Goal: Transaction & Acquisition: Subscribe to service/newsletter

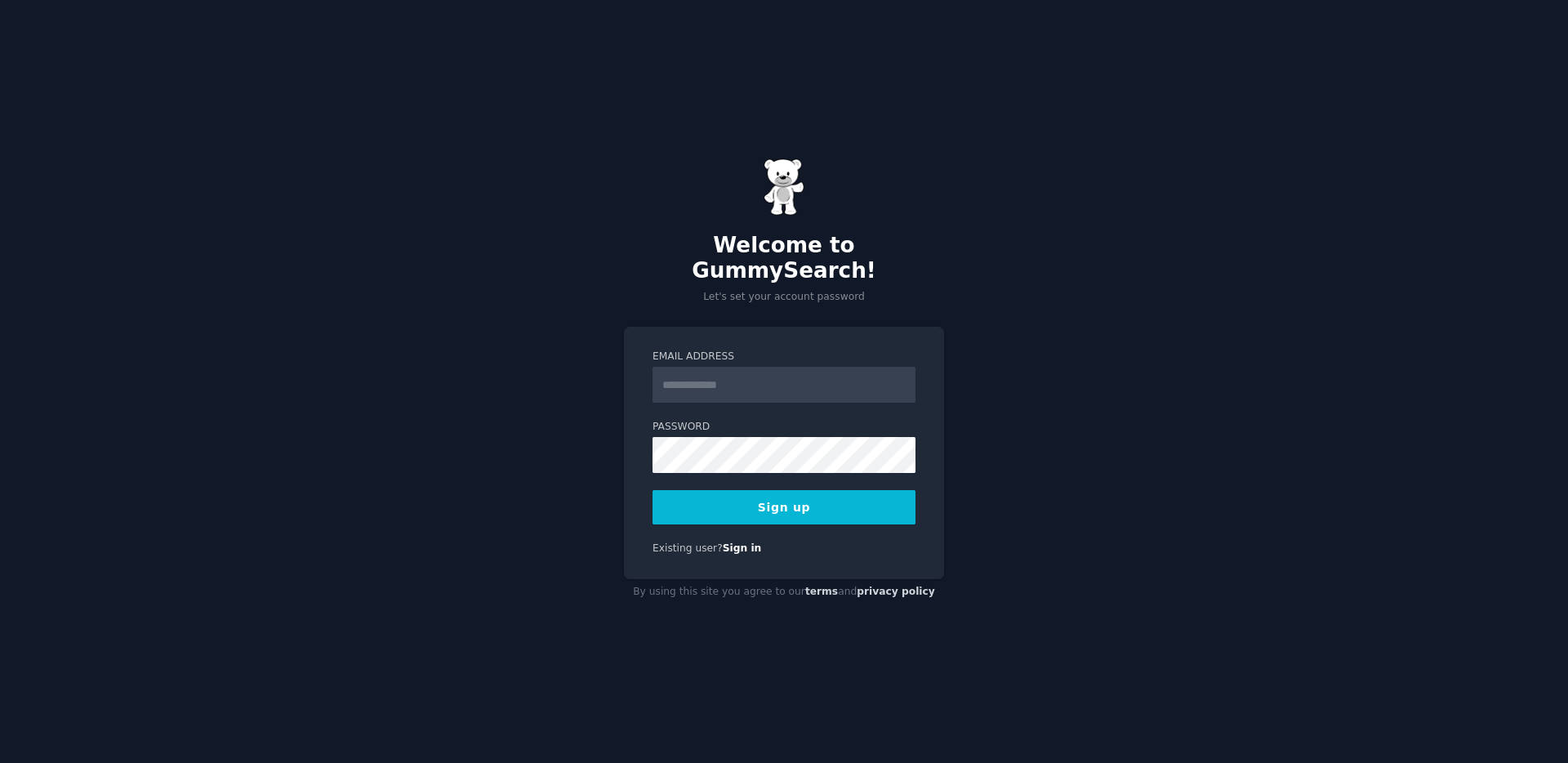
type input "**********"
click at [748, 500] on button "Sign up" at bounding box center [784, 507] width 263 height 34
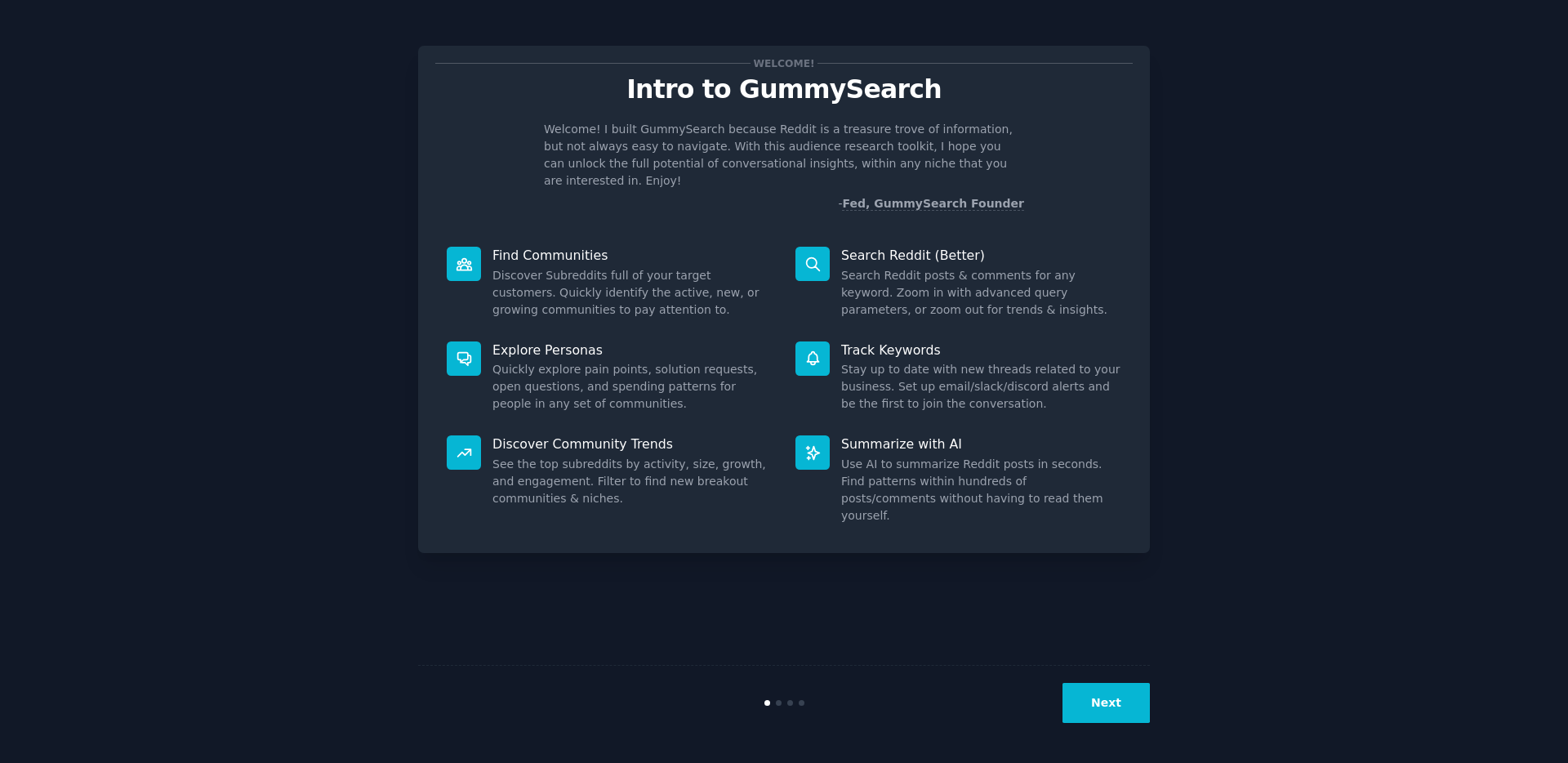
click at [1100, 704] on button "Next" at bounding box center [1106, 703] width 87 height 40
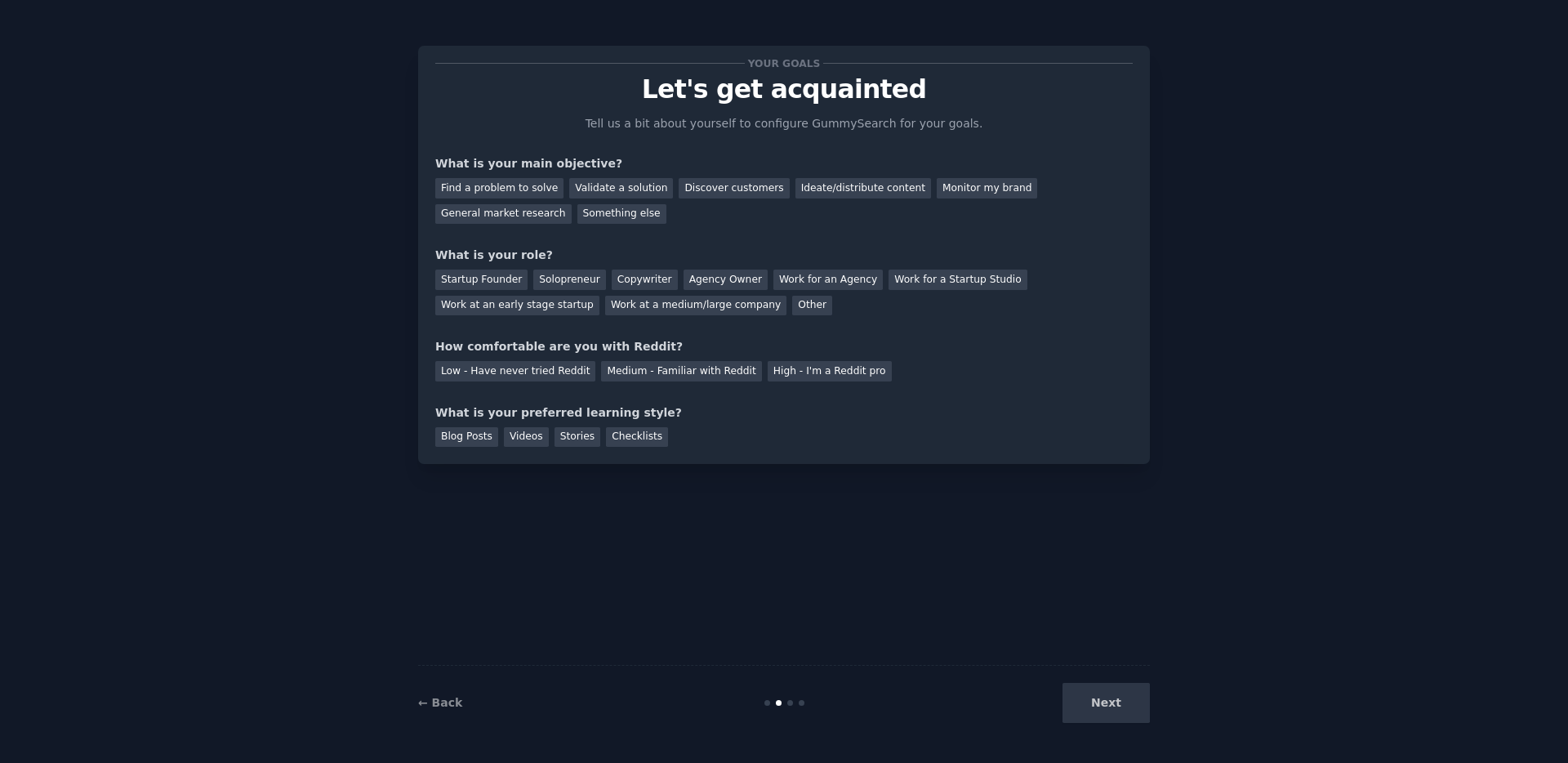
click at [1085, 707] on div "Next" at bounding box center [1027, 703] width 244 height 40
click at [529, 211] on div "General market research" at bounding box center [504, 213] width 136 height 20
click at [803, 312] on div "Other" at bounding box center [812, 305] width 40 height 20
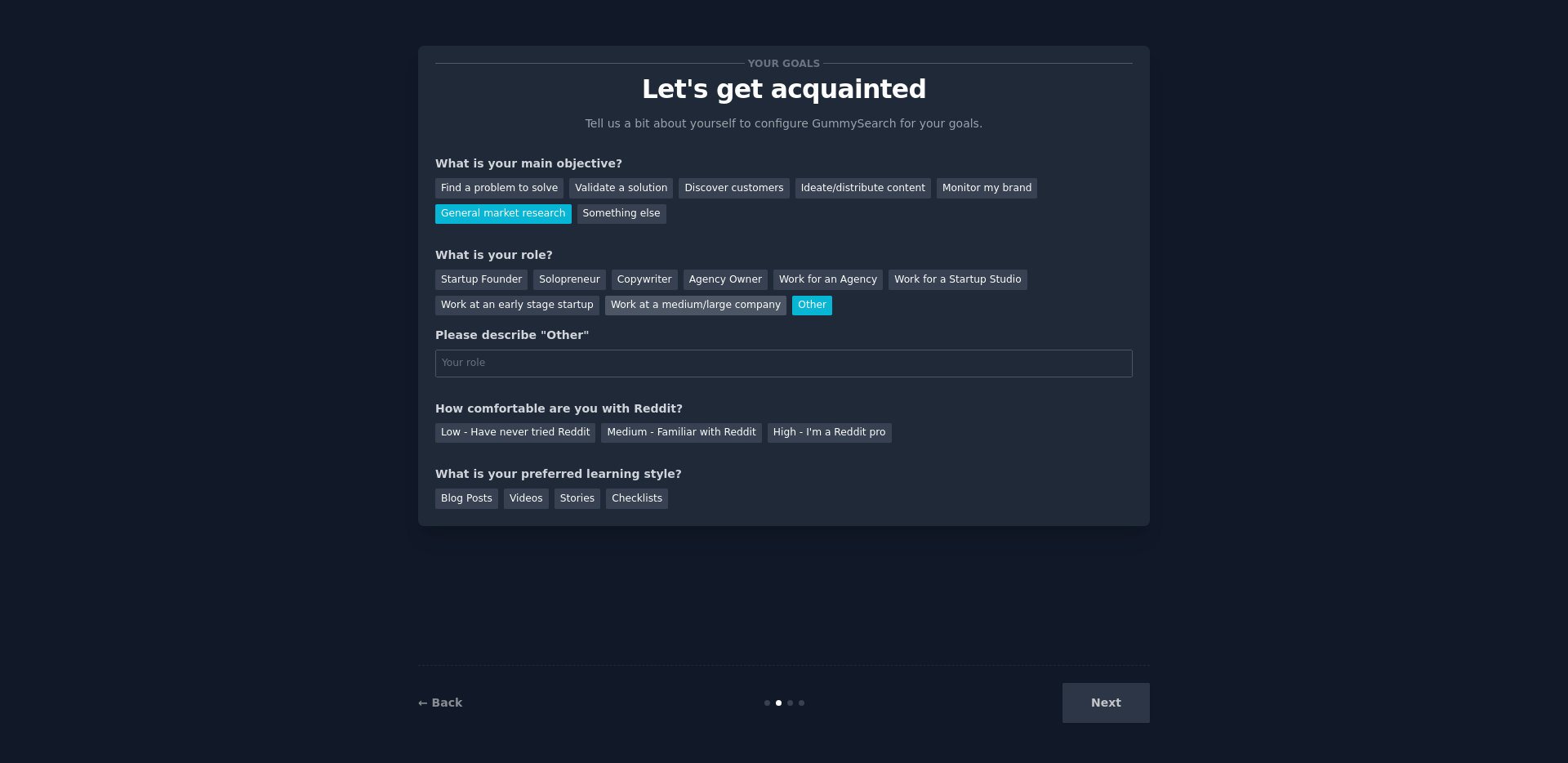
click at [729, 308] on div "Work at a medium/large company" at bounding box center [695, 305] width 181 height 20
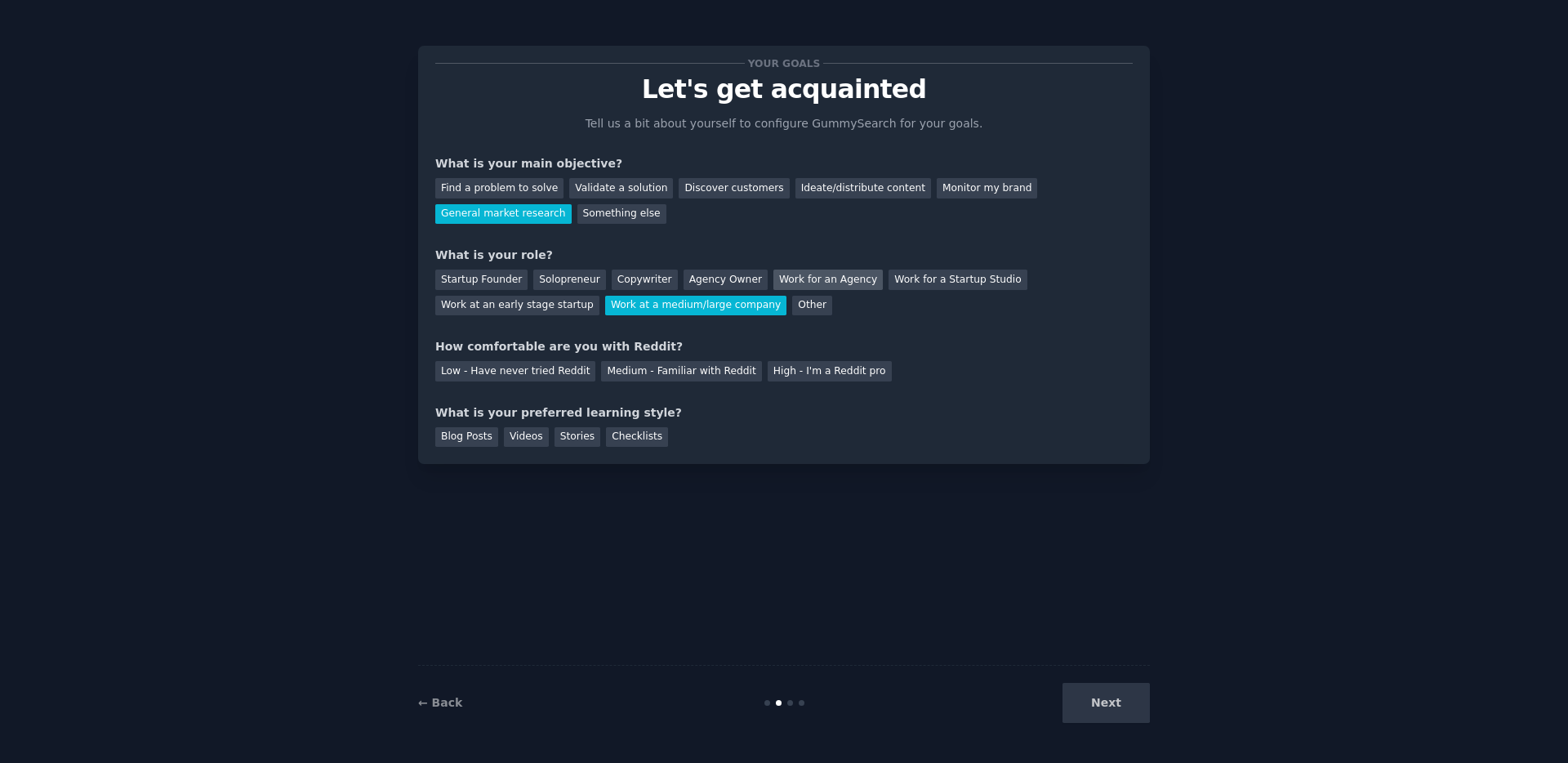
click at [807, 280] on div "Work for an Agency" at bounding box center [828, 279] width 109 height 20
click at [640, 370] on div "Medium - Familiar with Reddit" at bounding box center [681, 370] width 160 height 20
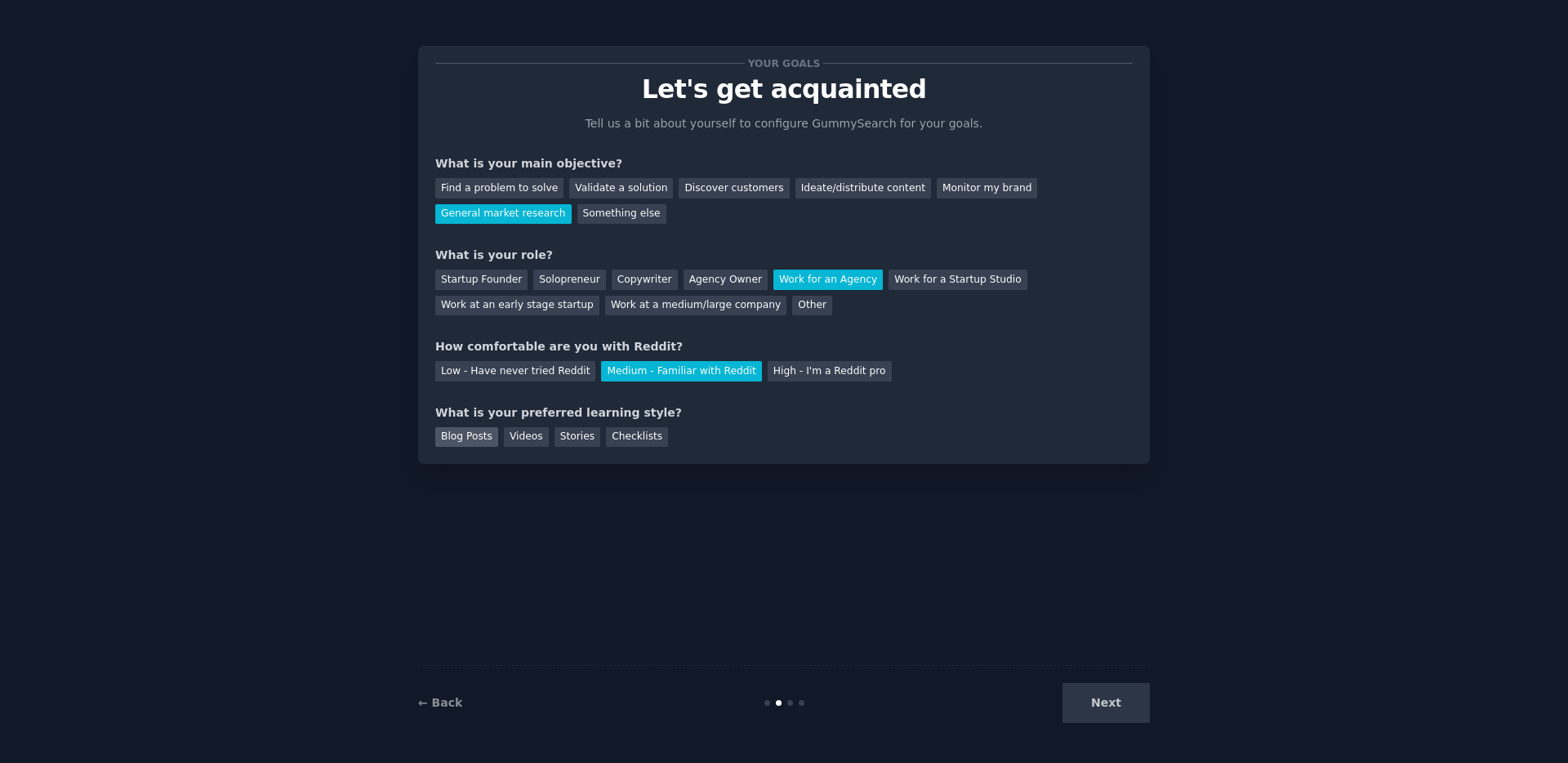
click at [482, 437] on div "Blog Posts" at bounding box center [467, 437] width 63 height 20
click at [1123, 710] on button "Next" at bounding box center [1106, 703] width 87 height 40
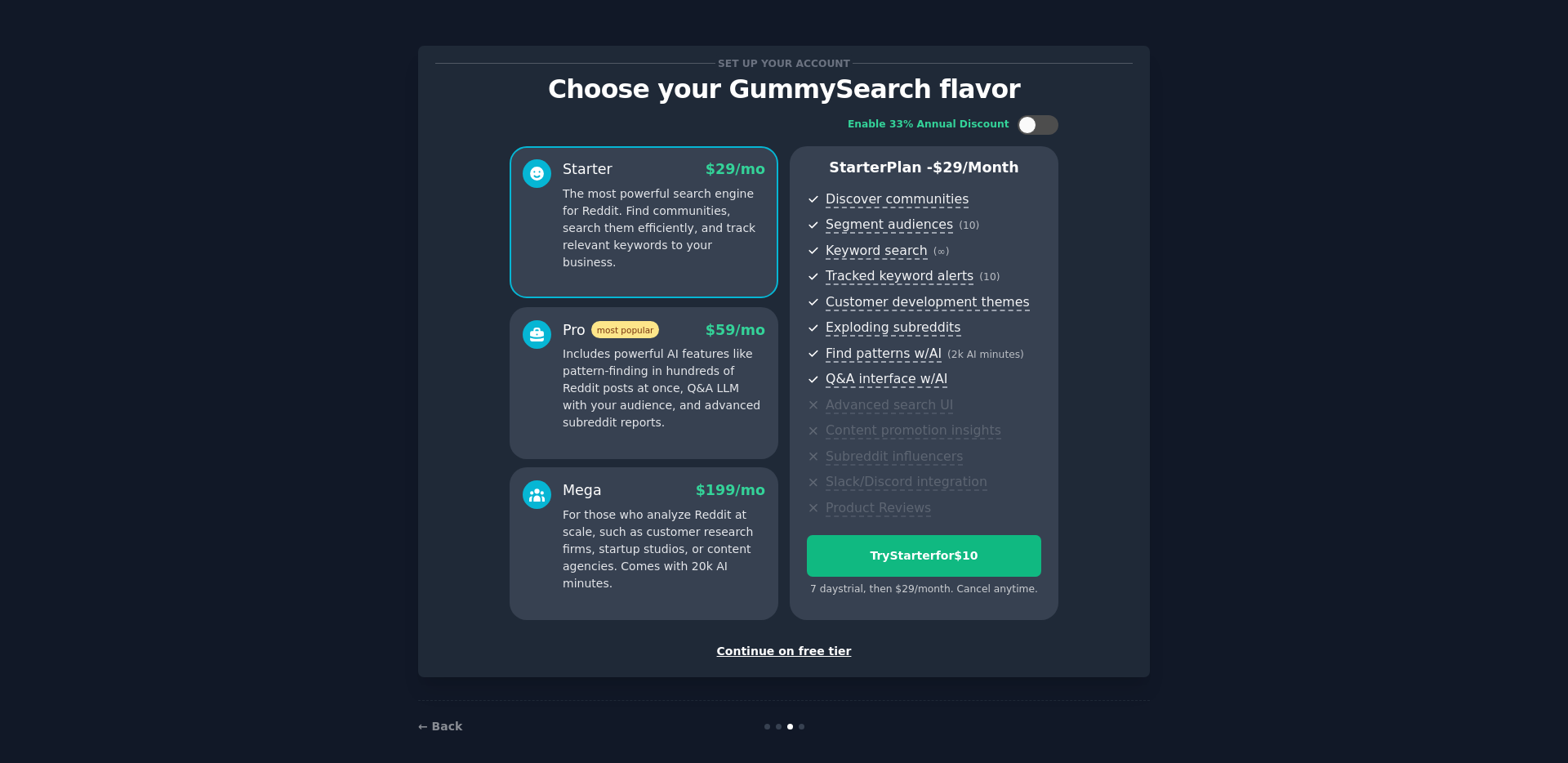
click at [820, 654] on div "Continue on free tier" at bounding box center [784, 651] width 697 height 17
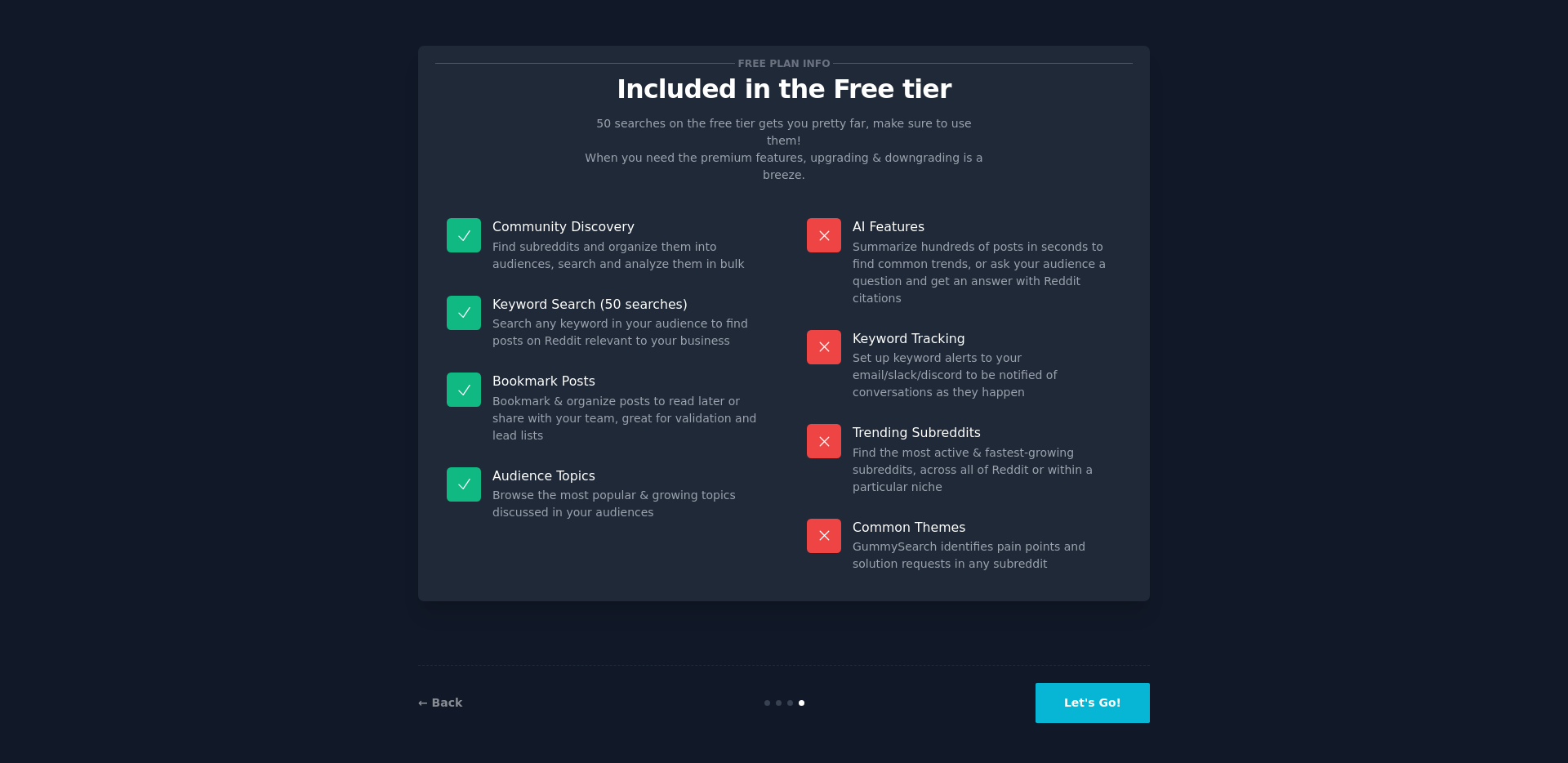
click at [1091, 713] on button "Let's Go!" at bounding box center [1092, 703] width 114 height 40
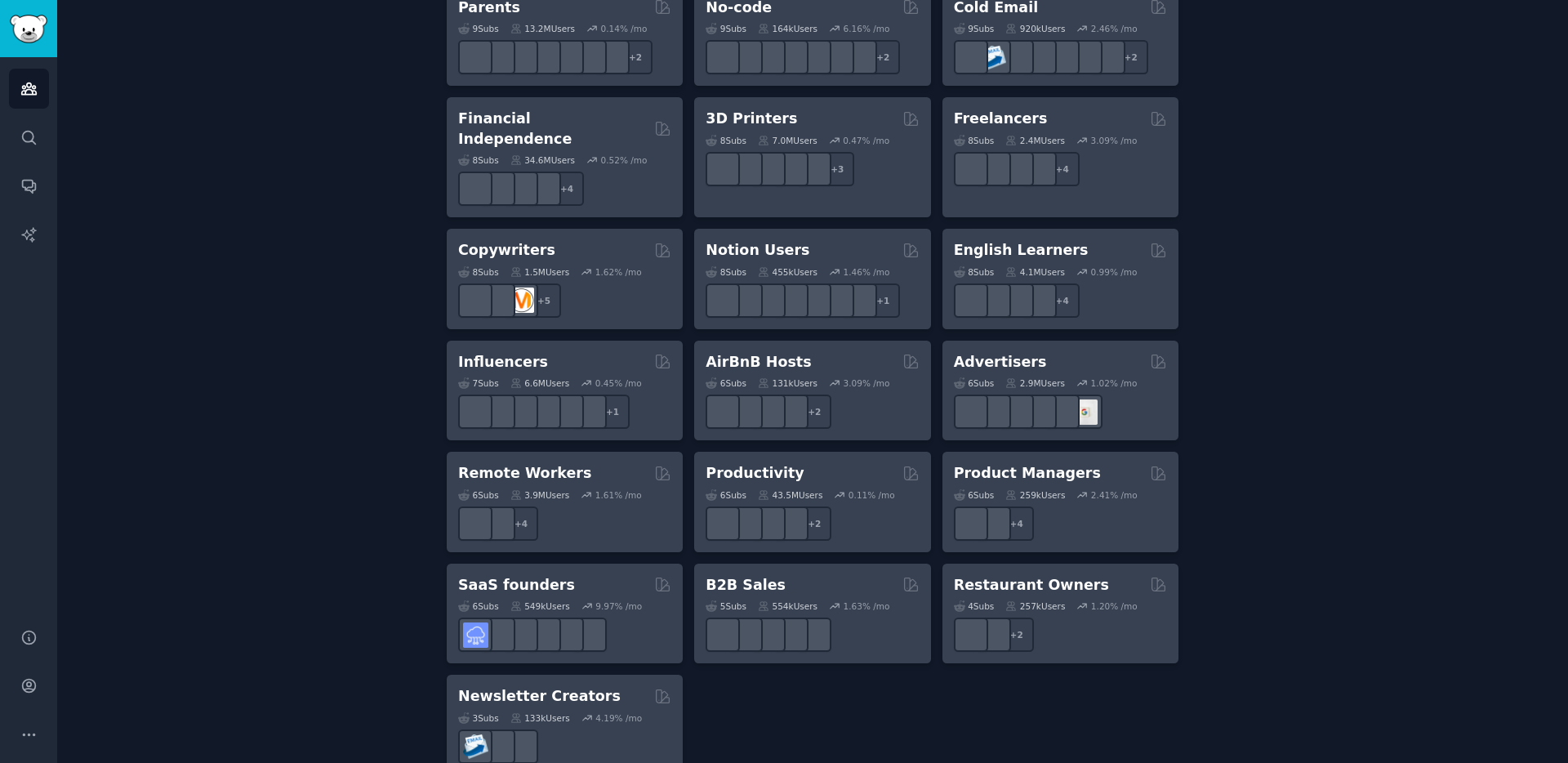
scroll to position [1121, 0]
